Goal: Transaction & Acquisition: Purchase product/service

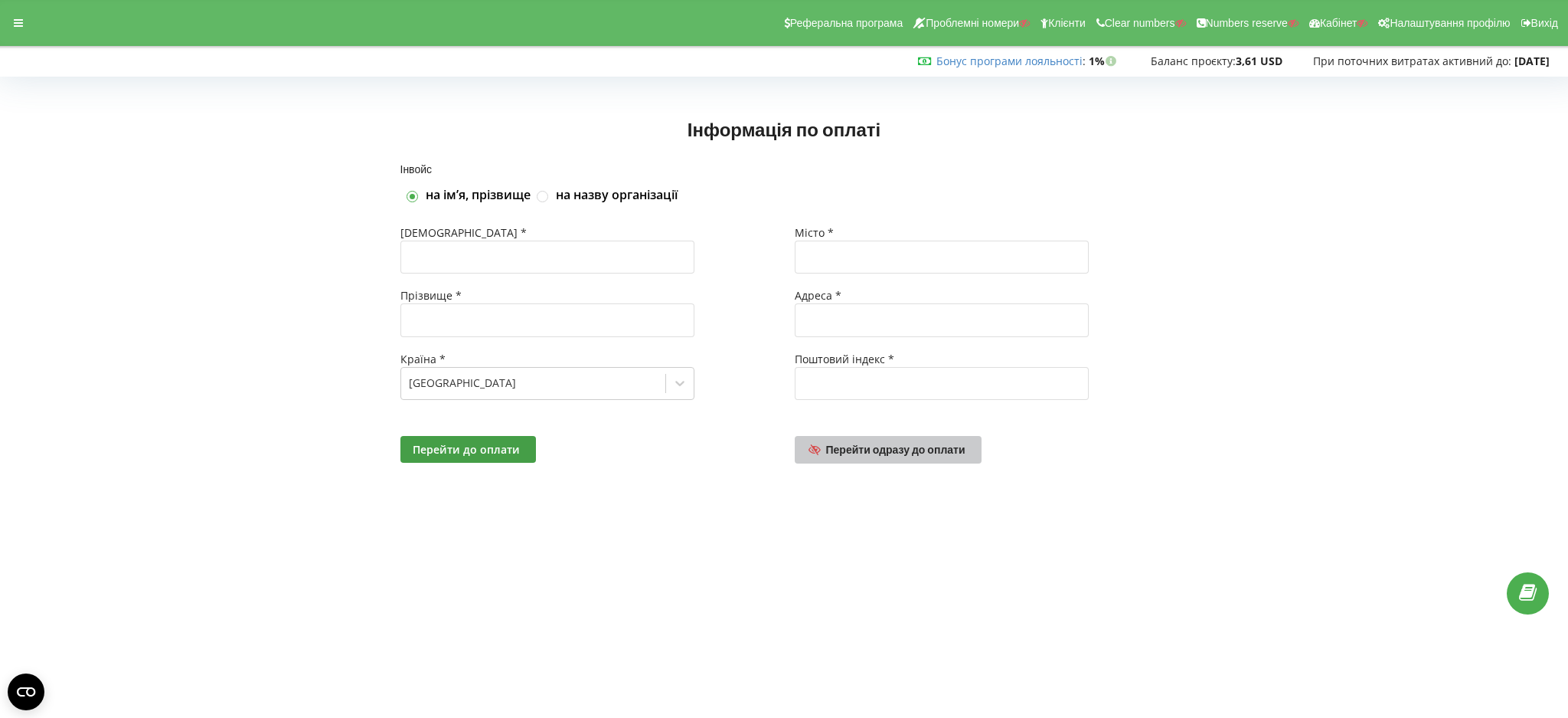
click at [877, 455] on span "Перейти одразу до оплати" at bounding box center [896, 449] width 139 height 13
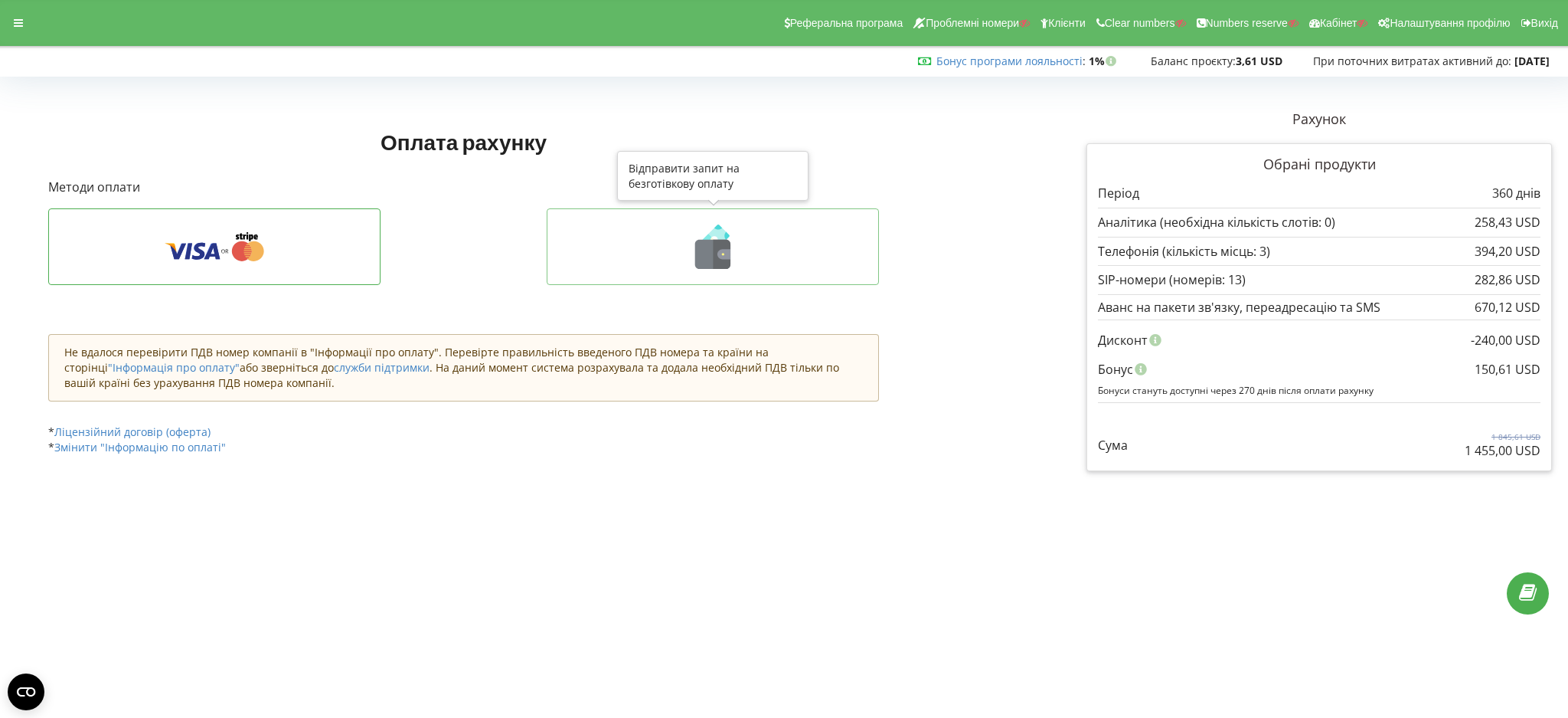
click at [636, 258] on icon at bounding box center [713, 246] width 300 height 45
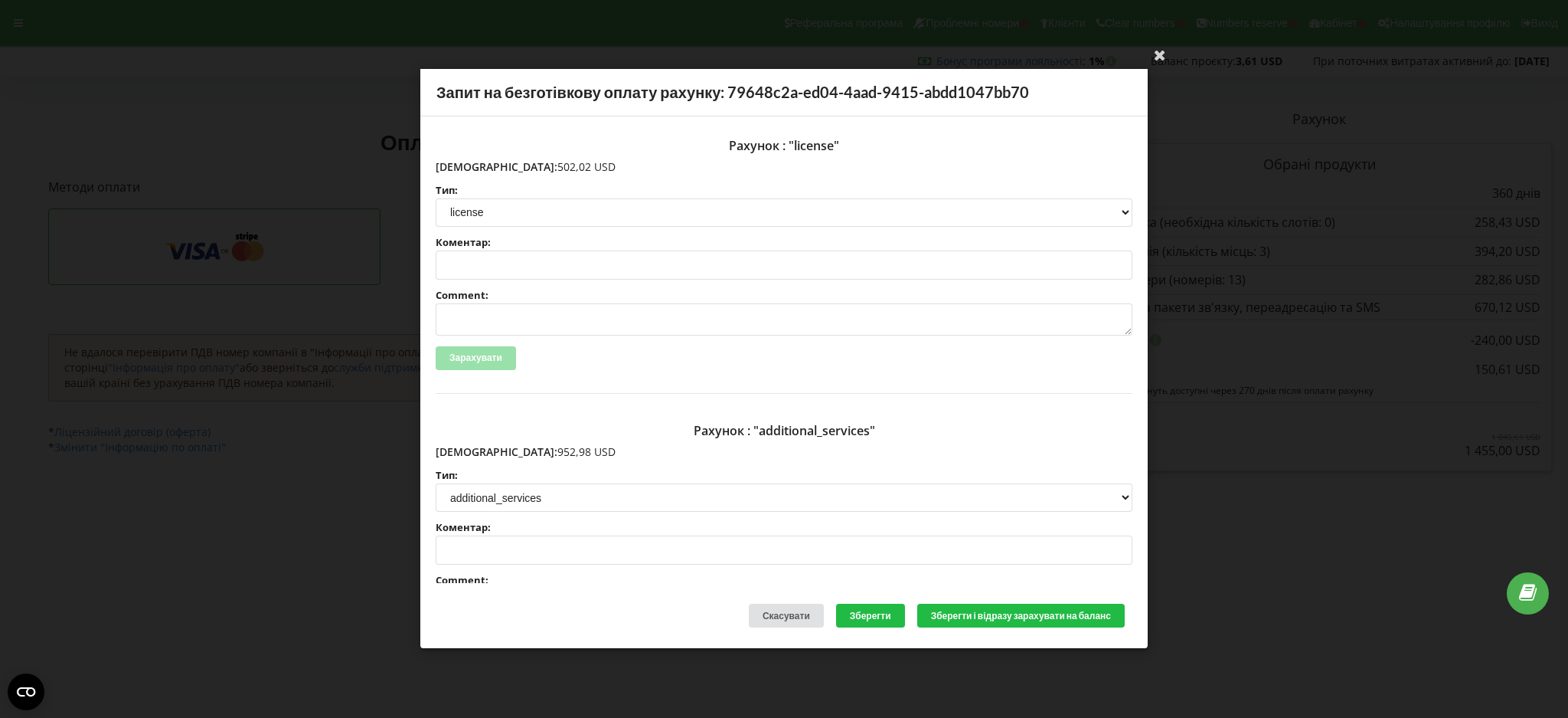
drag, startPoint x: 471, startPoint y: 167, endPoint x: 530, endPoint y: 167, distance: 59.0
click at [530, 167] on p "Сума: 502,02 USD" at bounding box center [784, 167] width 697 height 16
copy p "502,02 USD"
drag, startPoint x: 466, startPoint y: 449, endPoint x: 540, endPoint y: 448, distance: 74.0
click at [540, 448] on p "Сума: 952,98 USD" at bounding box center [784, 452] width 697 height 16
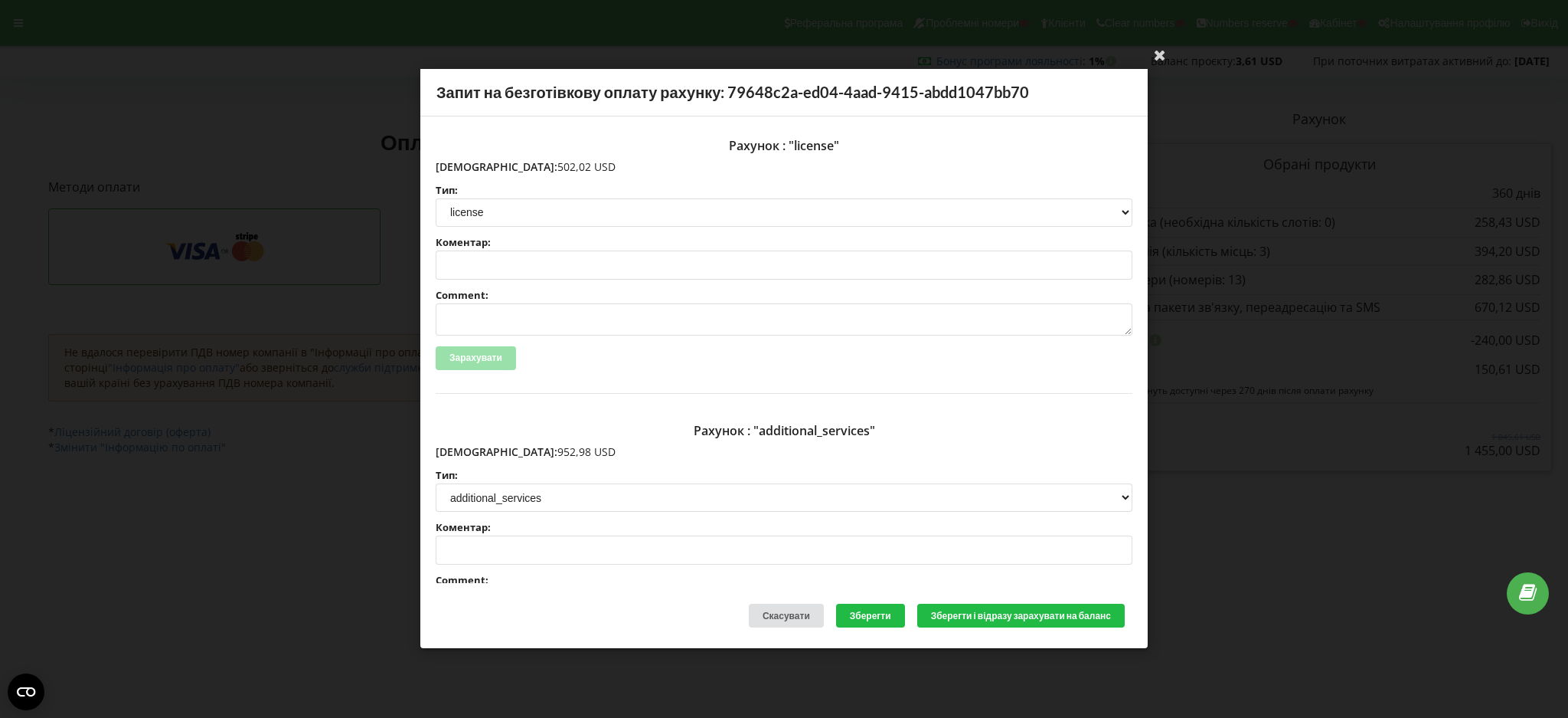
click at [491, 452] on p "Сума: 952,98 USD" at bounding box center [784, 452] width 697 height 16
drag, startPoint x: 469, startPoint y: 451, endPoint x: 533, endPoint y: 451, distance: 64.0
click at [533, 451] on p "Сума: 952,98 USD" at bounding box center [784, 452] width 697 height 16
copy p "952,98 USD"
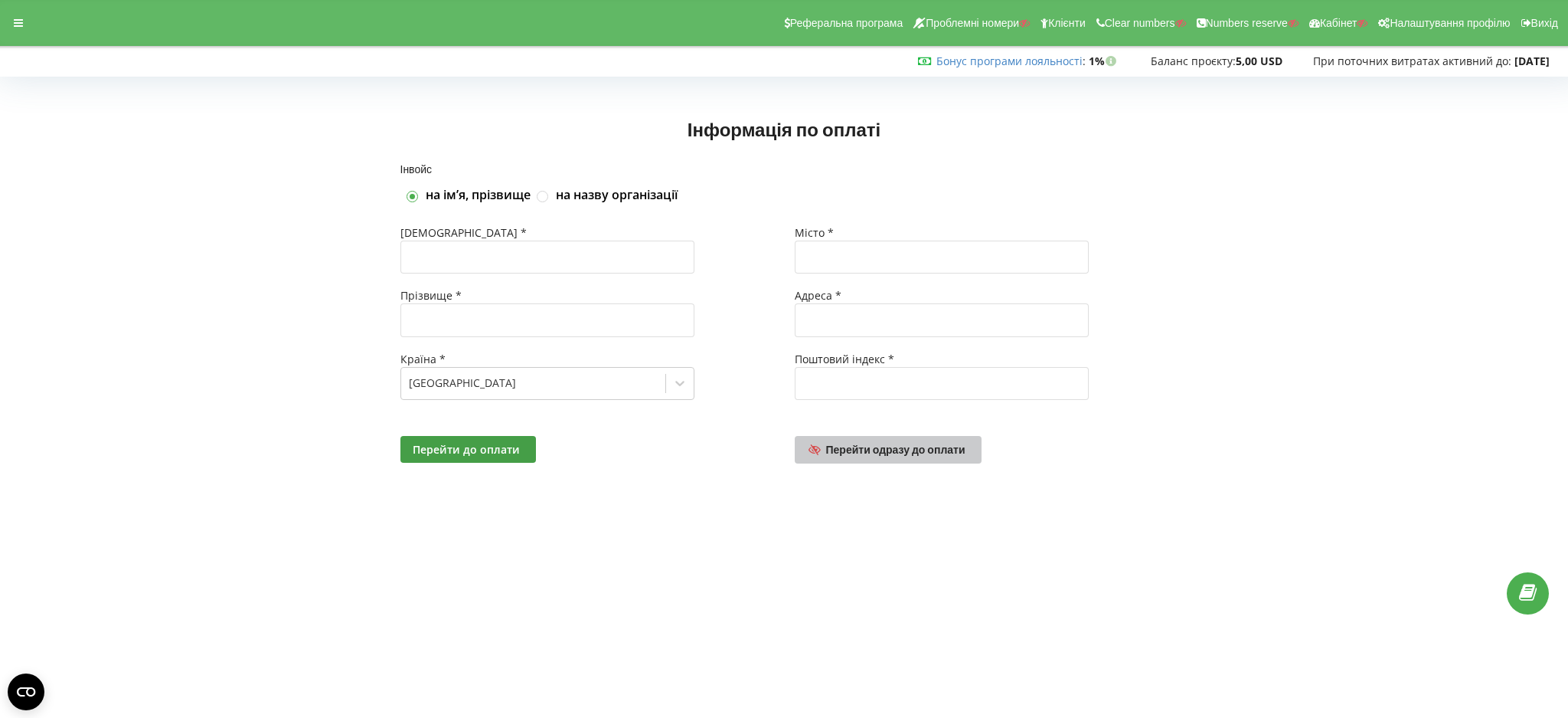
click at [895, 457] on link "Перейти одразу до оплати" at bounding box center [888, 449] width 187 height 27
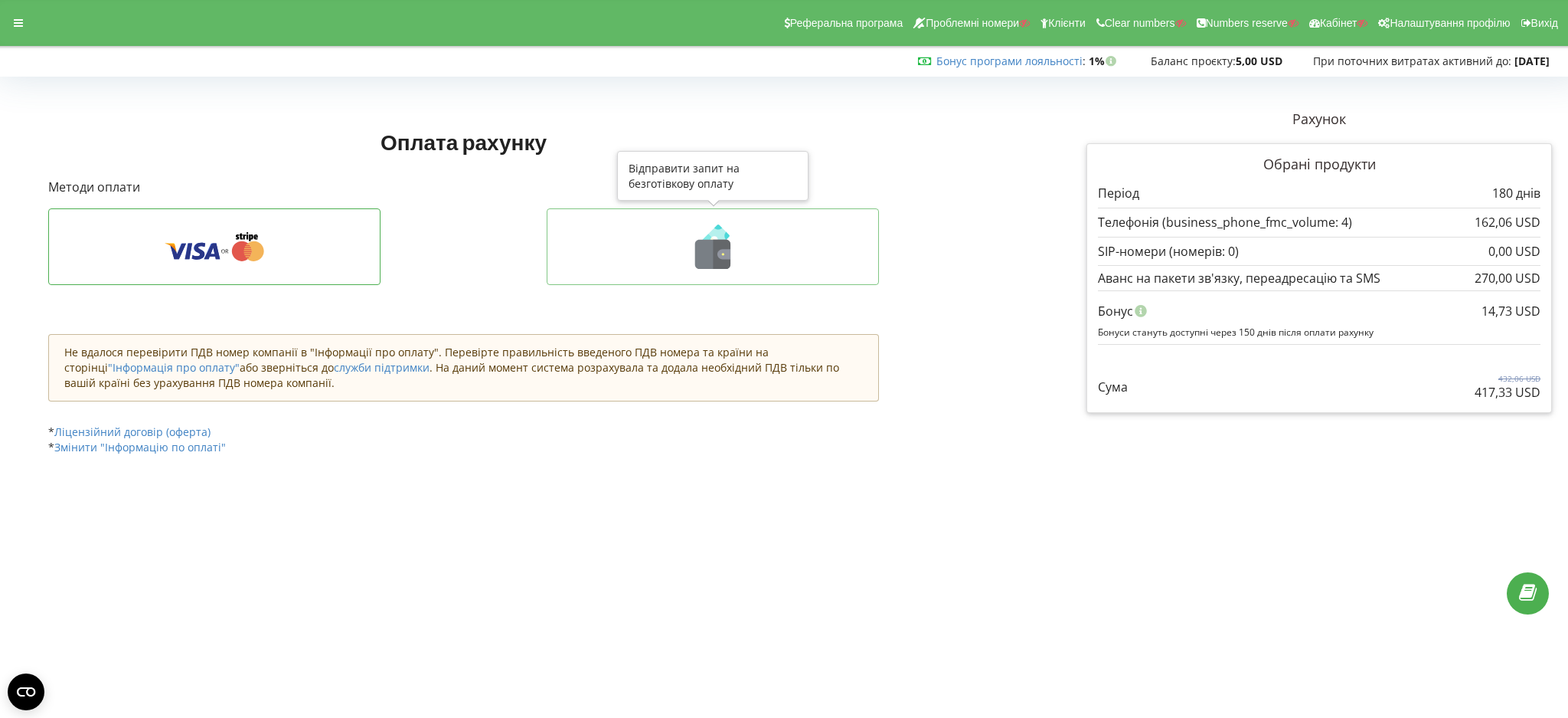
click at [629, 253] on icon at bounding box center [713, 246] width 300 height 45
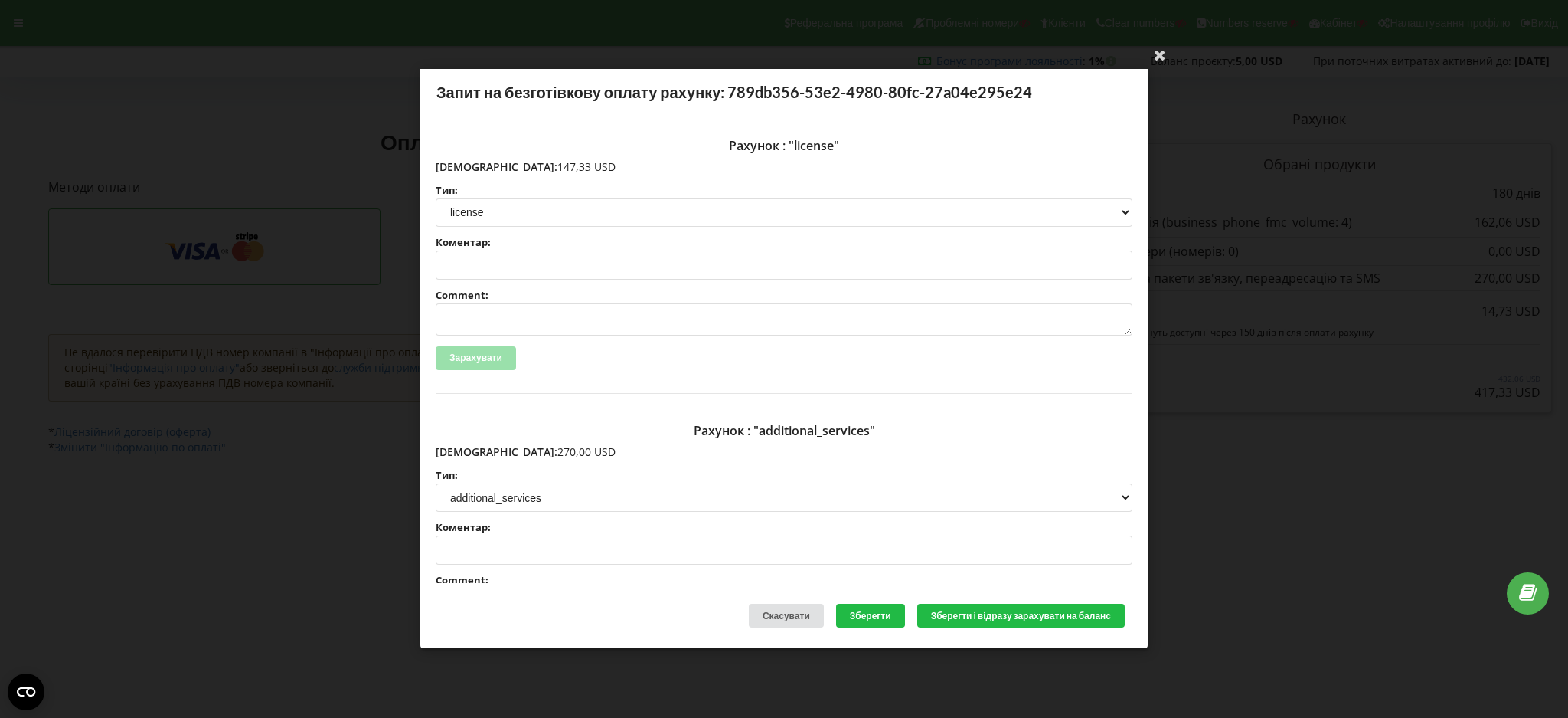
click at [483, 158] on div "Рахунок : "license" [DEMOGRAPHIC_DATA]: 147,33 USD Тип: license license_expansi…" at bounding box center [784, 263] width 697 height 262
click at [487, 168] on p "[DEMOGRAPHIC_DATA]: 147,33 USD" at bounding box center [784, 167] width 697 height 16
drag, startPoint x: 471, startPoint y: 168, endPoint x: 527, endPoint y: 166, distance: 56.0
click at [527, 166] on p "[DEMOGRAPHIC_DATA]: 147,33 USD" at bounding box center [784, 167] width 697 height 16
copy p "147,33 USD"
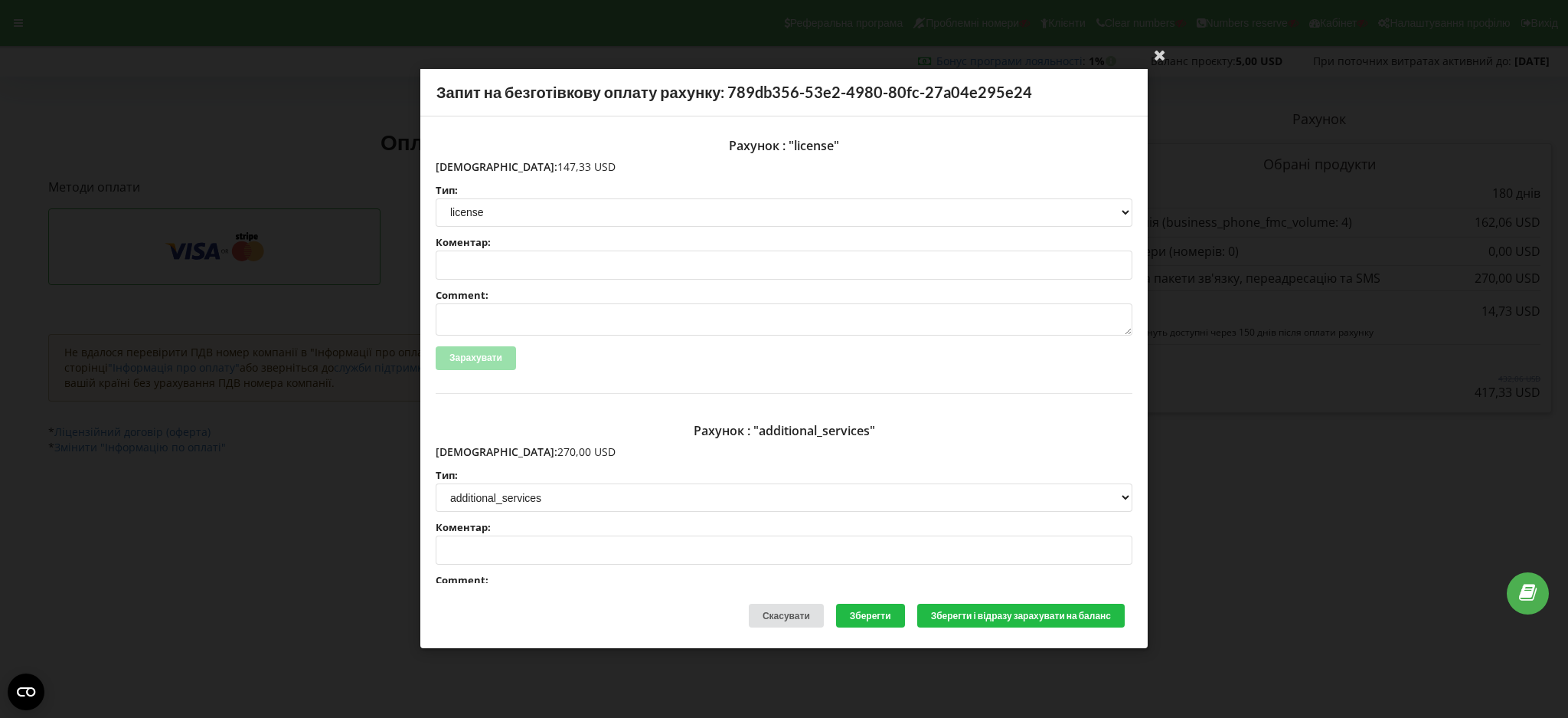
drag, startPoint x: 472, startPoint y: 454, endPoint x: 532, endPoint y: 452, distance: 60.0
click at [532, 452] on p "[DEMOGRAPHIC_DATA]: 270,00 USD" at bounding box center [784, 452] width 697 height 16
click at [491, 453] on p "[DEMOGRAPHIC_DATA]: 270,00 USD" at bounding box center [784, 452] width 697 height 16
drag, startPoint x: 478, startPoint y: 452, endPoint x: 525, endPoint y: 445, distance: 47.5
click at [525, 445] on p "[DEMOGRAPHIC_DATA]: 270,00 USD" at bounding box center [784, 452] width 697 height 16
